Goal: Navigation & Orientation: Locate item on page

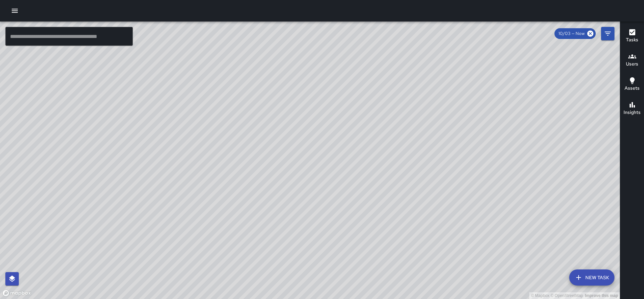
drag, startPoint x: 522, startPoint y: 253, endPoint x: 463, endPoint y: 64, distance: 198.0
click at [463, 64] on div "© Mapbox © OpenStreetMap Improve this map" at bounding box center [310, 159] width 620 height 277
drag, startPoint x: 443, startPoint y: 105, endPoint x: 405, endPoint y: 230, distance: 130.6
click at [405, 230] on div "© Mapbox © OpenStreetMap Improve this map" at bounding box center [310, 159] width 620 height 277
drag, startPoint x: 506, startPoint y: 256, endPoint x: 465, endPoint y: 253, distance: 41.7
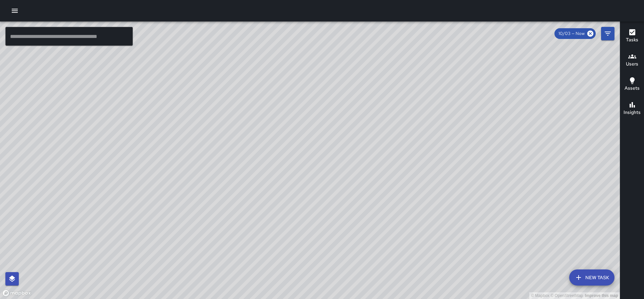
click at [465, 253] on div "© Mapbox © OpenStreetMap Improve this map" at bounding box center [310, 159] width 620 height 277
drag, startPoint x: 285, startPoint y: 158, endPoint x: 325, endPoint y: 237, distance: 88.7
click at [325, 237] on div "© Mapbox © OpenStreetMap Improve this map" at bounding box center [310, 159] width 620 height 277
drag, startPoint x: 291, startPoint y: 223, endPoint x: 354, endPoint y: 250, distance: 68.7
click at [354, 250] on div "© Mapbox © OpenStreetMap Improve this map" at bounding box center [310, 159] width 620 height 277
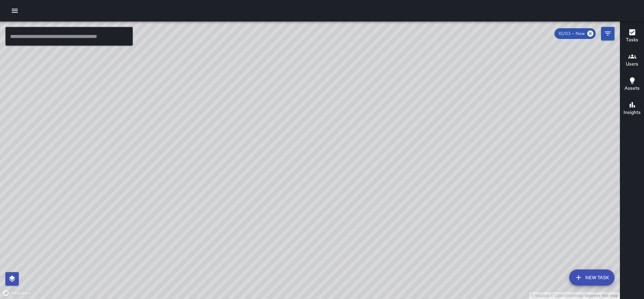
drag, startPoint x: 355, startPoint y: 266, endPoint x: 340, endPoint y: 235, distance: 34.7
click at [340, 235] on div "© Mapbox © OpenStreetMap Improve this map" at bounding box center [310, 159] width 620 height 277
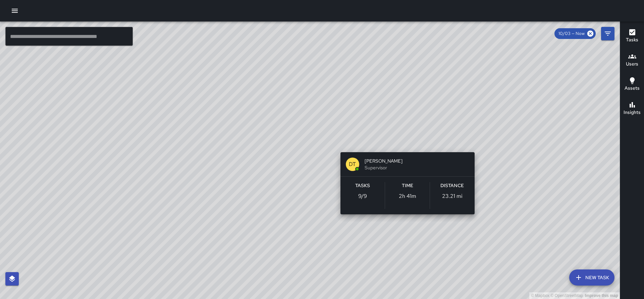
drag, startPoint x: 405, startPoint y: 142, endPoint x: 386, endPoint y: 146, distance: 19.5
click at [405, 142] on div "© Mapbox © OpenStreetMap Improve this map DT DAVID TAYLOR Supervisor Tasks 9 / …" at bounding box center [310, 159] width 620 height 277
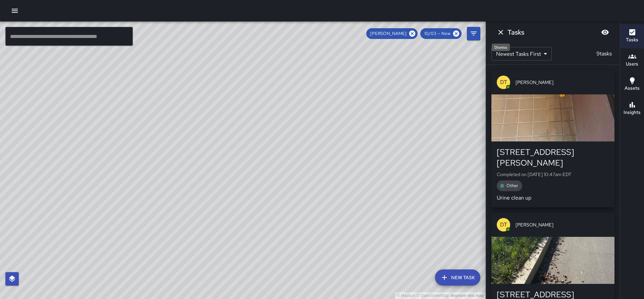
click at [500, 36] on icon "Dismiss" at bounding box center [501, 32] width 8 height 8
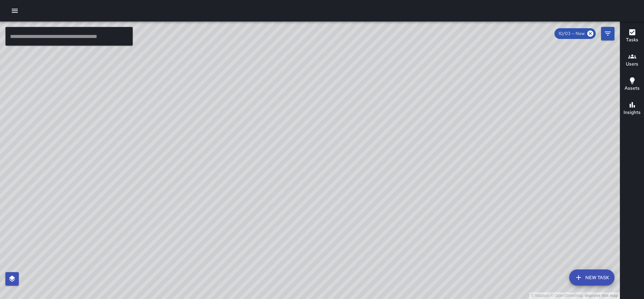
drag, startPoint x: 431, startPoint y: 114, endPoint x: 433, endPoint y: 111, distance: 3.8
click at [432, 112] on div "© Mapbox © OpenStreetMap Improve this map" at bounding box center [310, 159] width 620 height 277
